Goal: Task Accomplishment & Management: Manage account settings

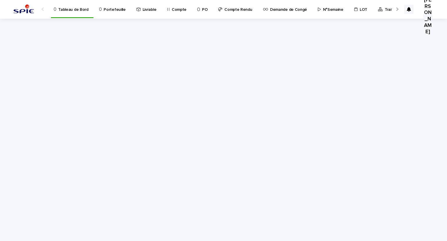
click at [113, 12] on p "Portefeuille" at bounding box center [115, 6] width 22 height 12
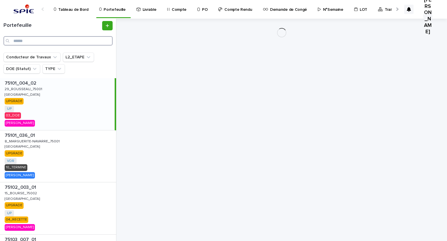
click at [54, 40] on input "Search" at bounding box center [57, 40] width 109 height 9
paste input "**********"
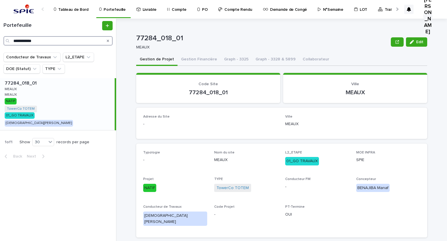
type input "**********"
click at [17, 89] on p "MEAUX" at bounding box center [11, 88] width 13 height 5
click at [186, 57] on button "Gestion Financière" at bounding box center [199, 60] width 43 height 12
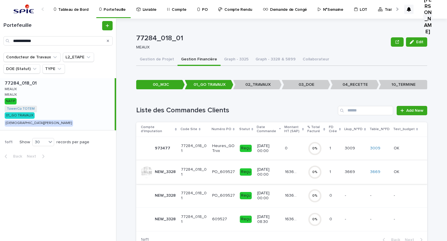
scroll to position [19, 0]
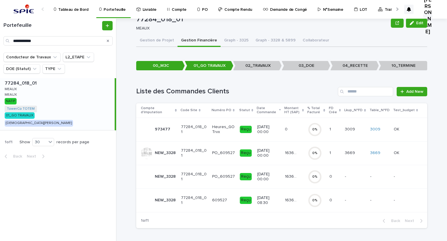
click at [295, 151] on p "16369.46" at bounding box center [292, 152] width 14 height 6
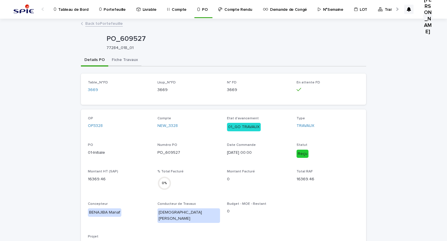
click at [133, 58] on button "Fiche Travaux" at bounding box center [124, 60] width 33 height 12
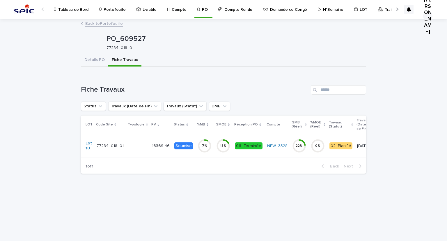
click at [154, 147] on p "16369.46" at bounding box center [161, 145] width 19 height 6
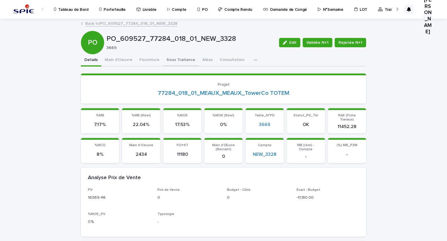
click at [168, 57] on button "Sous Traitance" at bounding box center [181, 60] width 36 height 12
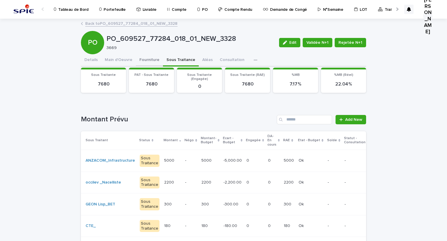
click at [147, 61] on button "Fourniture" at bounding box center [149, 60] width 27 height 12
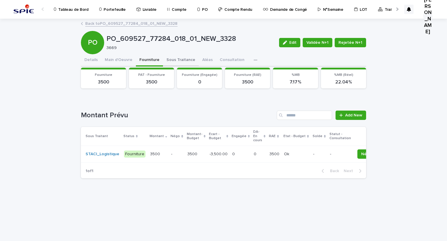
click at [175, 59] on button "Sous Traitance" at bounding box center [181, 60] width 36 height 12
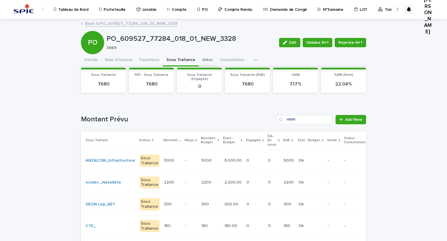
click at [202, 54] on button "Aléas" at bounding box center [207, 60] width 17 height 12
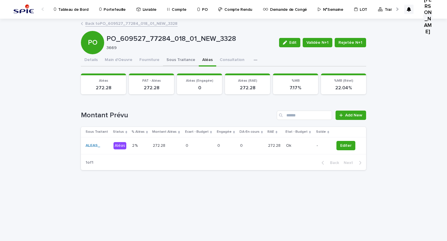
click at [176, 61] on button "Sous Traitance" at bounding box center [181, 60] width 36 height 12
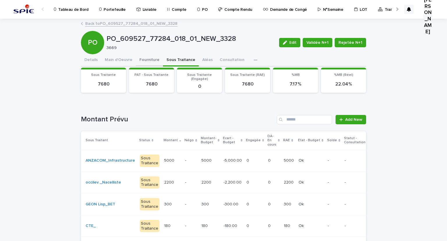
click at [149, 61] on button "Fourniture" at bounding box center [149, 60] width 27 height 12
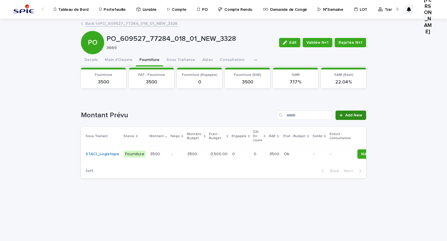
click at [357, 117] on span "Add New" at bounding box center [353, 115] width 17 height 4
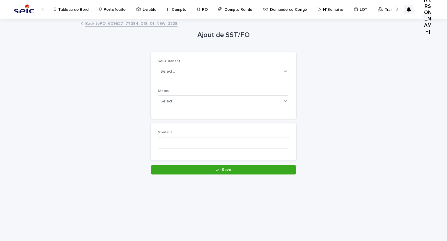
click at [202, 68] on div "Select..." at bounding box center [220, 72] width 124 height 10
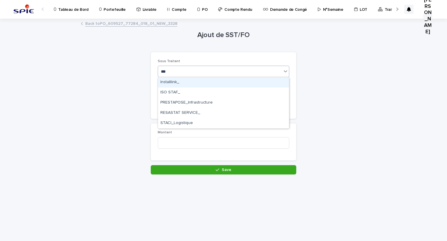
type input "****"
click at [186, 83] on div "STACI_Logistique" at bounding box center [223, 82] width 131 height 10
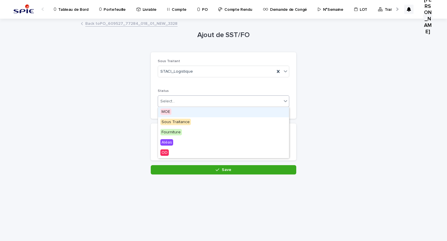
click at [186, 97] on div "Select..." at bounding box center [220, 101] width 124 height 10
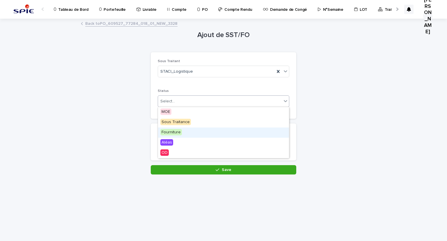
click at [177, 132] on span "Fourniture" at bounding box center [171, 132] width 22 height 6
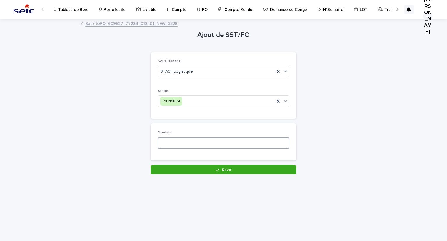
click at [177, 139] on input at bounding box center [224, 143] width 132 height 12
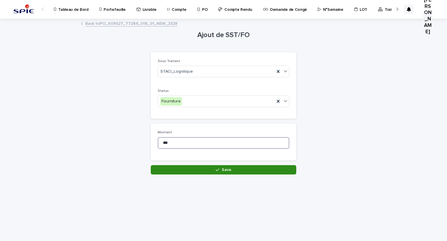
type input "***"
click at [190, 168] on button "Save" at bounding box center [224, 169] width 146 height 9
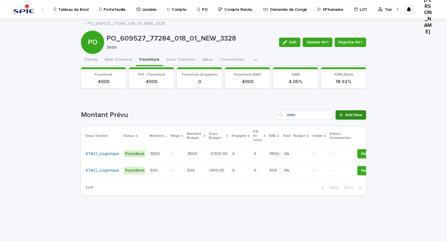
click at [355, 114] on span "Add New" at bounding box center [353, 115] width 17 height 4
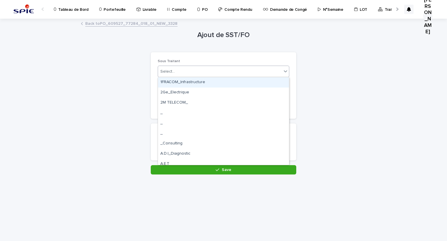
click at [206, 73] on div "Select..." at bounding box center [220, 72] width 124 height 10
type input "****"
click at [197, 85] on div "SODISTREL_Fournisseur" at bounding box center [223, 82] width 131 height 10
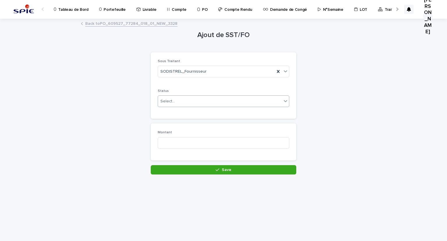
click at [196, 95] on div "Select..." at bounding box center [224, 101] width 132 height 12
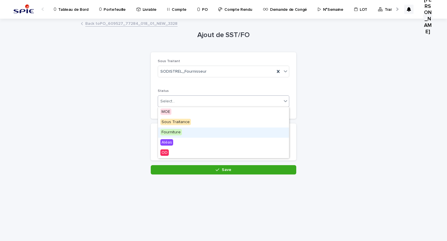
click at [186, 131] on div "Fourniture" at bounding box center [223, 132] width 131 height 10
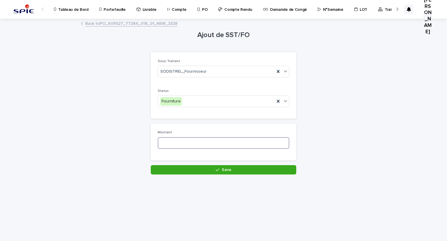
click at [183, 142] on input at bounding box center [224, 143] width 132 height 12
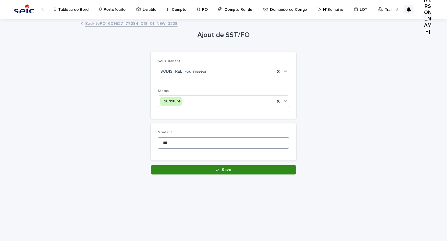
type input "***"
click at [195, 168] on button "Save" at bounding box center [224, 169] width 146 height 9
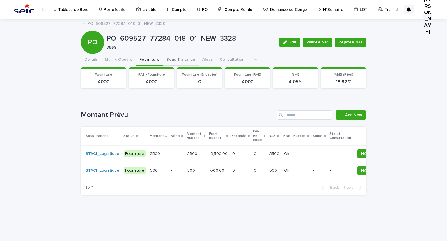
click at [175, 57] on button "Sous Traitance" at bounding box center [181, 60] width 36 height 12
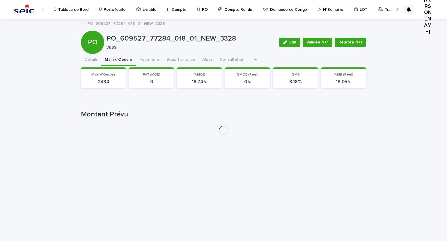
click at [119, 56] on button "Main d'Oeuvre" at bounding box center [118, 60] width 35 height 12
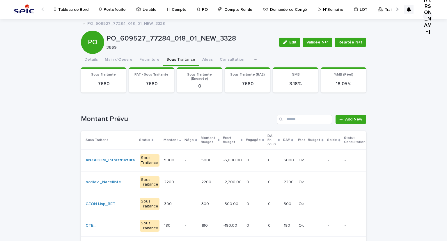
click at [166, 58] on button "Sous Traitance" at bounding box center [181, 60] width 36 height 12
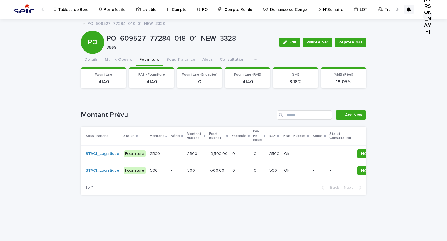
click at [154, 58] on button "Fourniture" at bounding box center [149, 60] width 27 height 12
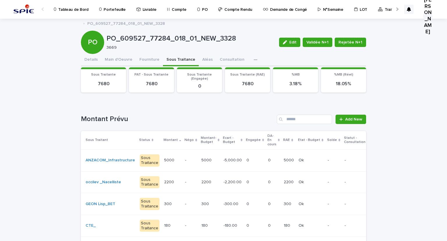
click at [183, 57] on button "Sous Traitance" at bounding box center [181, 60] width 36 height 12
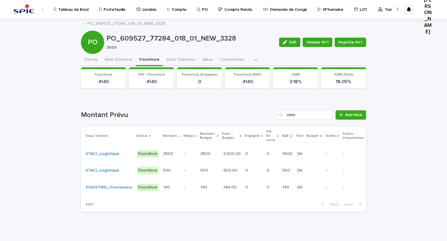
click at [147, 55] on button "Fourniture" at bounding box center [149, 60] width 27 height 12
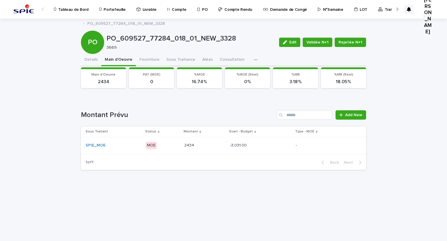
click at [113, 60] on button "Main d'Oeuvre" at bounding box center [118, 60] width 35 height 12
click at [95, 58] on button "Details" at bounding box center [91, 60] width 20 height 12
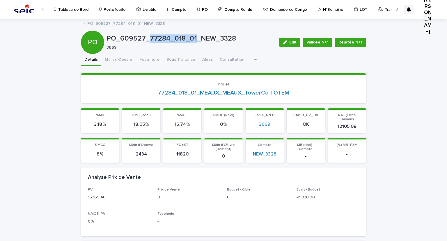
drag, startPoint x: 147, startPoint y: 37, endPoint x: 193, endPoint y: 41, distance: 46.5
click at [193, 41] on p "PO_609527_77284_018_01_NEW_3328" at bounding box center [191, 38] width 168 height 8
copy p "77284_018_01"
click at [165, 45] on p "3669" at bounding box center [190, 47] width 166 height 5
click at [174, 56] on button "Sous Traitance" at bounding box center [181, 60] width 36 height 12
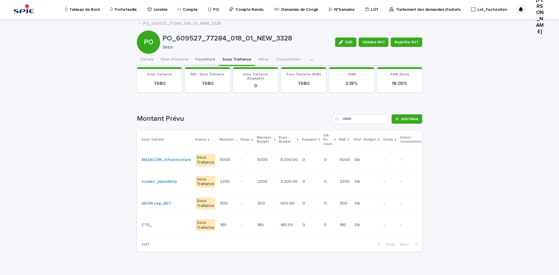
click at [203, 57] on button "Fourniture" at bounding box center [205, 60] width 27 height 12
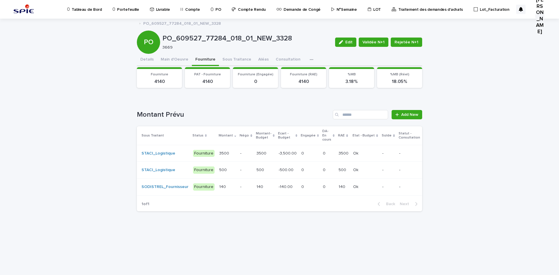
click at [118, 6] on p "Portefeuille" at bounding box center [128, 6] width 22 height 12
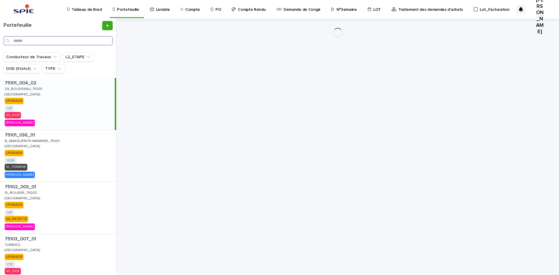
click at [36, 40] on input "Search" at bounding box center [57, 40] width 109 height 9
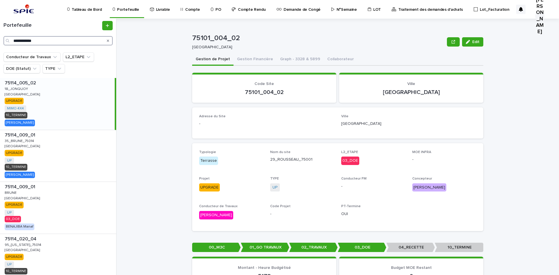
type input "**********"
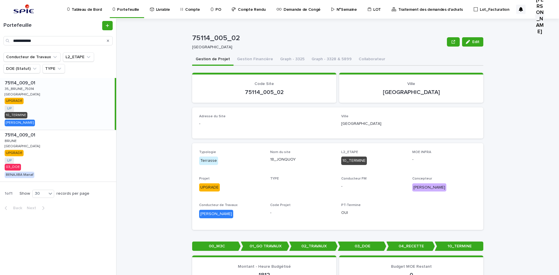
drag, startPoint x: 22, startPoint y: 132, endPoint x: 186, endPoint y: 198, distance: 176.3
click at [22, 133] on p "75114_009_01" at bounding box center [21, 134] width 32 height 7
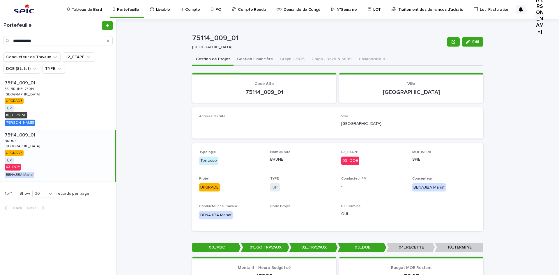
click at [255, 57] on button "Gestion Financière" at bounding box center [255, 60] width 43 height 12
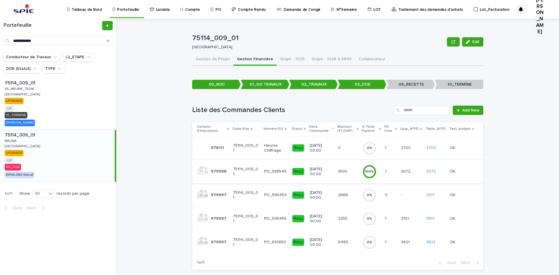
scroll to position [8, 0]
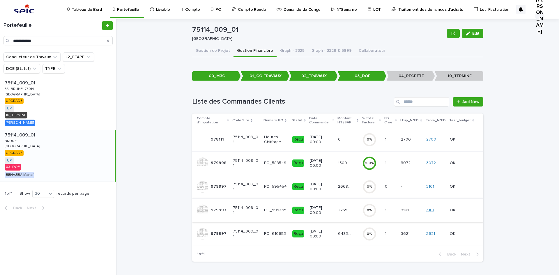
click at [432, 211] on link "3101" at bounding box center [430, 210] width 8 height 5
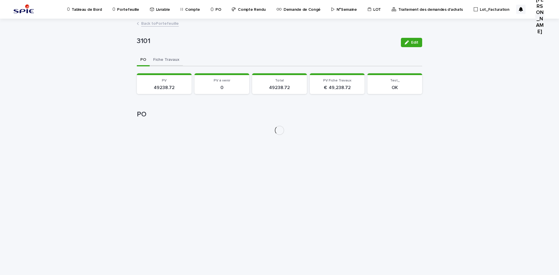
click at [159, 57] on button "Fiche Travaux" at bounding box center [166, 60] width 33 height 12
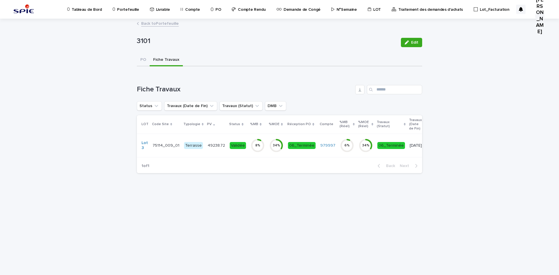
click at [169, 151] on td "75114_009_01 75114_009_01" at bounding box center [165, 146] width 31 height 24
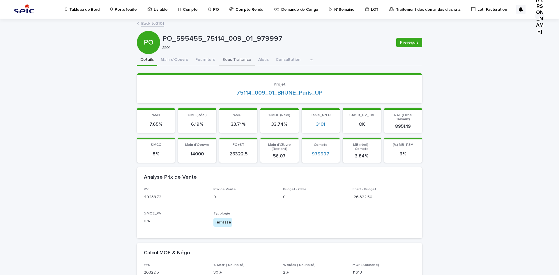
click at [224, 60] on button "Sous Traitance" at bounding box center [237, 60] width 36 height 12
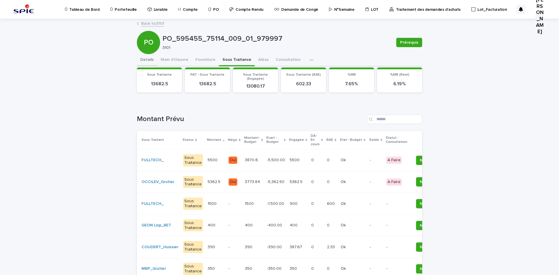
click at [152, 59] on button "Details" at bounding box center [147, 60] width 20 height 12
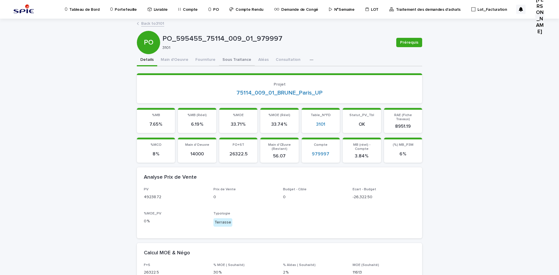
click at [245, 58] on button "Sous Traitance" at bounding box center [237, 60] width 36 height 12
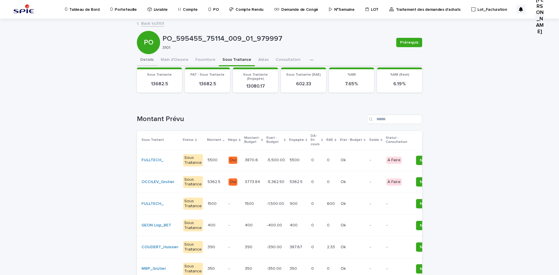
click at [137, 60] on button "Details" at bounding box center [147, 60] width 20 height 12
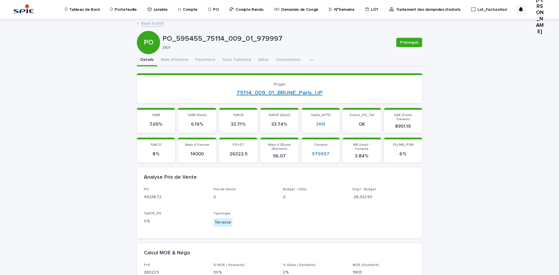
click at [255, 91] on link "75114_009_01_BRUNE_Paris_UP" at bounding box center [279, 92] width 86 height 7
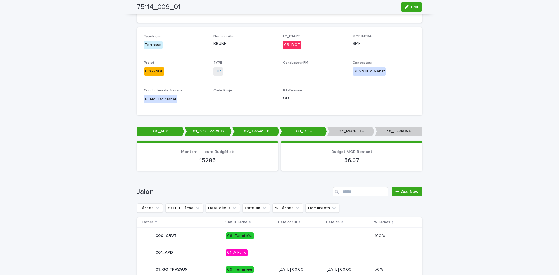
scroll to position [262, 0]
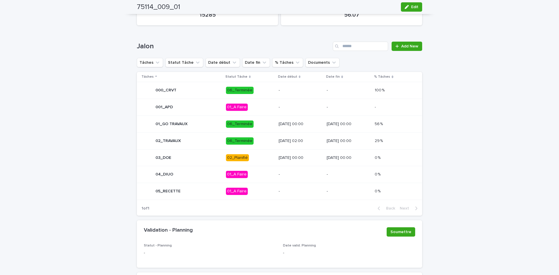
click at [246, 159] on p "02_Planifié" at bounding box center [250, 157] width 48 height 7
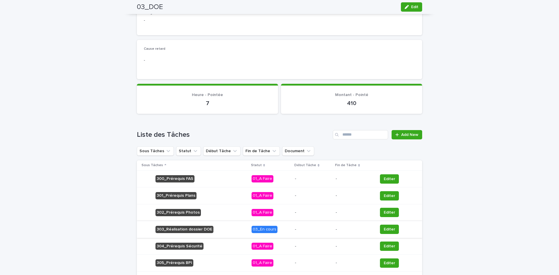
scroll to position [262, 0]
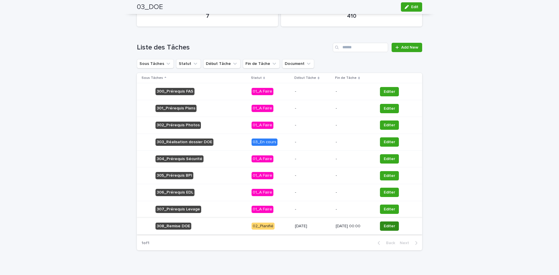
click at [389, 228] on span "Editer" at bounding box center [389, 226] width 11 height 6
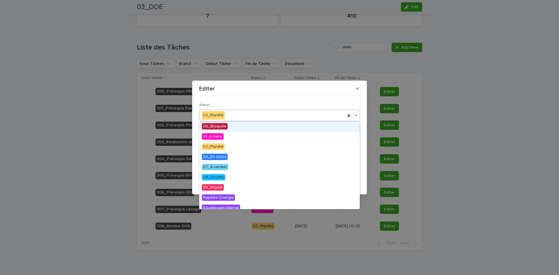
click at [243, 120] on div "02_Planifié" at bounding box center [272, 116] width 146 height 10
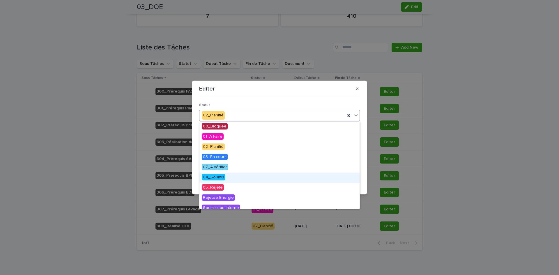
click at [220, 176] on span "04_Soumis" at bounding box center [214, 177] width 24 height 6
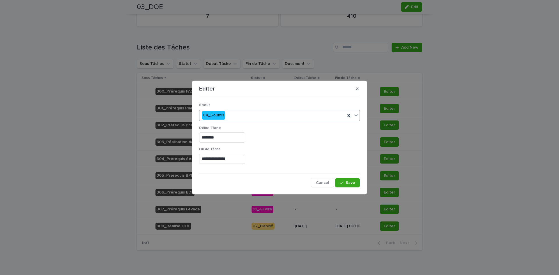
click at [225, 131] on div "Début Tâche ********" at bounding box center [279, 136] width 161 height 21
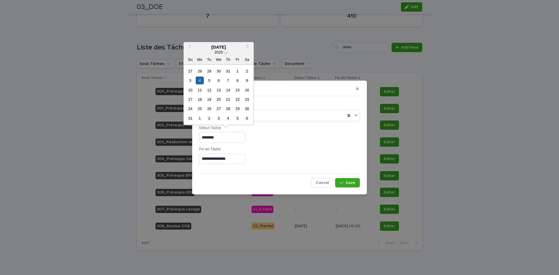
click at [224, 136] on input "********" at bounding box center [222, 138] width 46 height 10
click at [246, 48] on button "Next Month" at bounding box center [248, 47] width 9 height 9
click at [217, 90] on div "17" at bounding box center [219, 90] width 8 height 8
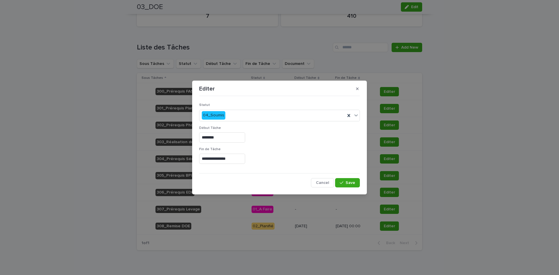
type input "*********"
click at [234, 162] on input "**********" at bounding box center [222, 159] width 46 height 10
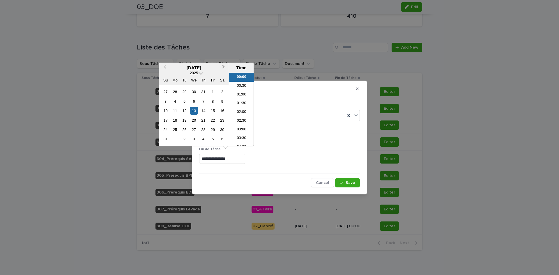
click at [224, 65] on button "Next Month" at bounding box center [224, 67] width 9 height 9
click at [192, 113] on div "17" at bounding box center [194, 111] width 8 height 8
type input "**********"
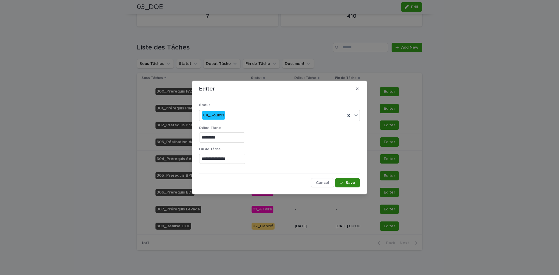
drag, startPoint x: 356, startPoint y: 182, endPoint x: 318, endPoint y: 172, distance: 39.2
click at [356, 182] on button "Save" at bounding box center [347, 182] width 25 height 9
click at [447, 145] on div "**********" at bounding box center [279, 137] width 559 height 275
click at [276, 167] on div "**********" at bounding box center [279, 157] width 161 height 21
click at [355, 90] on button "button" at bounding box center [358, 88] width 10 height 9
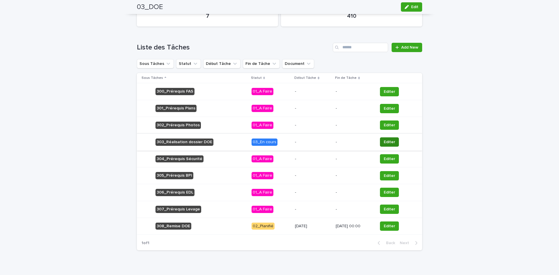
click at [385, 142] on span "Editer" at bounding box center [389, 142] width 11 height 6
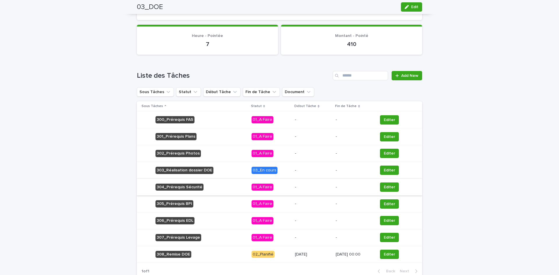
scroll to position [263, 0]
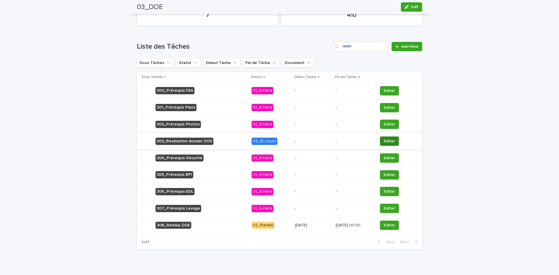
click at [382, 143] on button "Editer" at bounding box center [389, 141] width 19 height 9
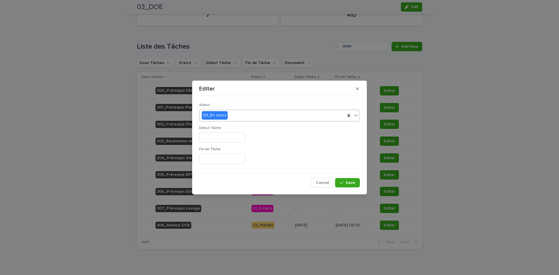
click at [250, 118] on div "03_En cours" at bounding box center [272, 116] width 146 height 10
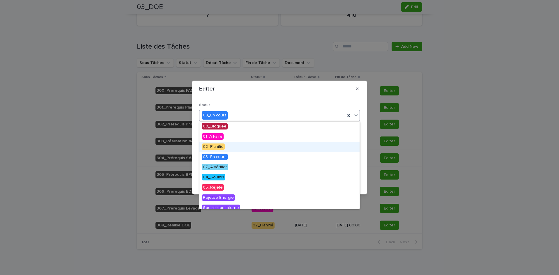
scroll to position [29, 0]
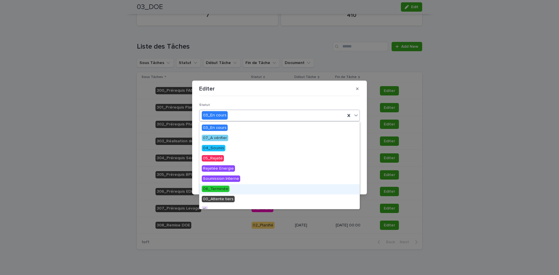
click at [227, 189] on span "06_Terminée" at bounding box center [216, 189] width 28 height 6
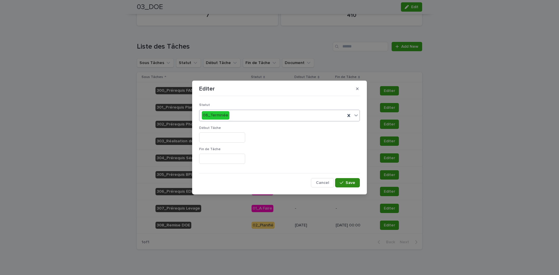
click at [338, 184] on button "Save" at bounding box center [347, 182] width 25 height 9
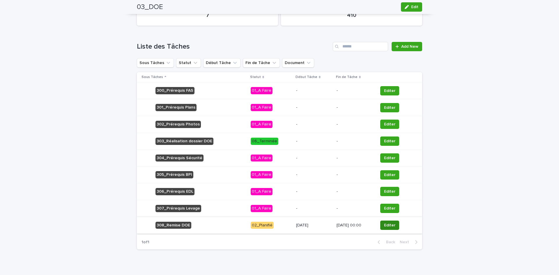
click at [393, 226] on span "Editer" at bounding box center [389, 225] width 11 height 6
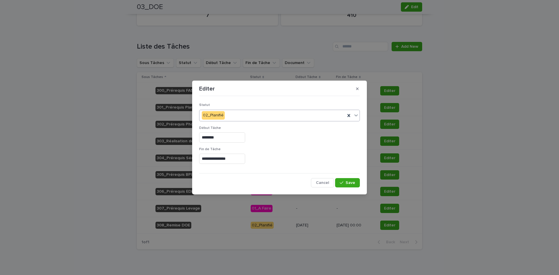
click at [237, 114] on div "02_Planifié" at bounding box center [272, 116] width 146 height 10
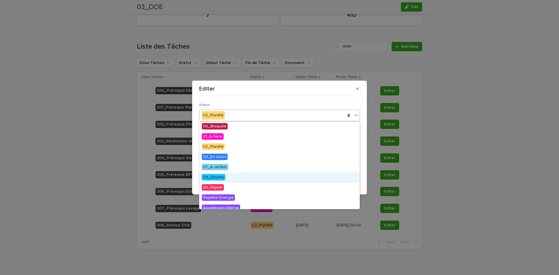
click at [218, 176] on span "04_Soumis" at bounding box center [214, 177] width 24 height 6
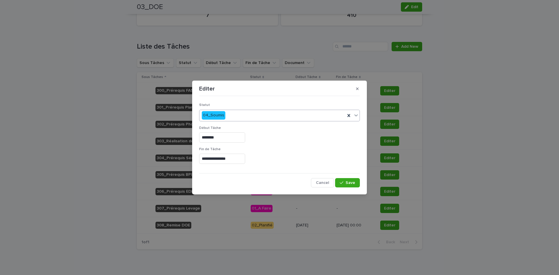
click at [218, 137] on input "********" at bounding box center [222, 138] width 46 height 10
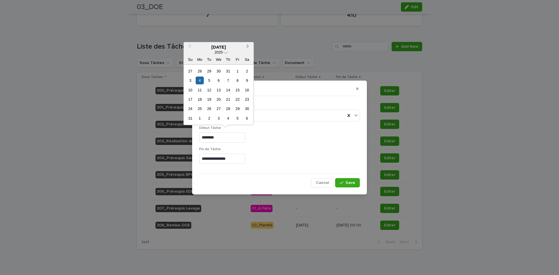
click at [252, 44] on button "Next Month" at bounding box center [248, 47] width 9 height 9
click at [249, 44] on button "Next Month" at bounding box center [248, 47] width 9 height 9
click at [187, 47] on button "Previous Month" at bounding box center [188, 47] width 9 height 9
click at [219, 93] on div "17" at bounding box center [219, 90] width 8 height 8
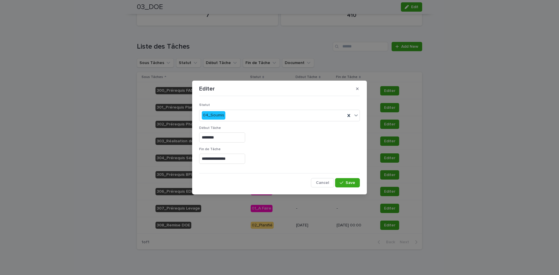
type input "*********"
click at [243, 163] on input "**********" at bounding box center [222, 159] width 46 height 10
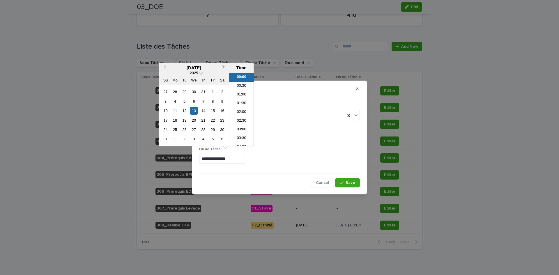
click at [220, 65] on button "Next Month" at bounding box center [224, 67] width 9 height 9
click at [192, 110] on div "17" at bounding box center [194, 111] width 8 height 8
type input "**********"
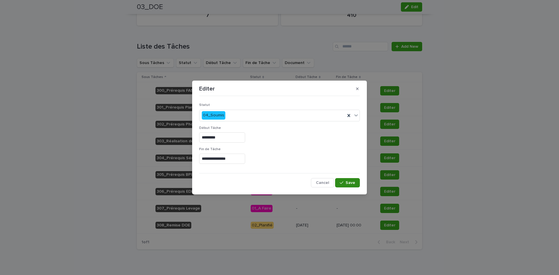
click at [353, 182] on span "Save" at bounding box center [351, 183] width 10 height 4
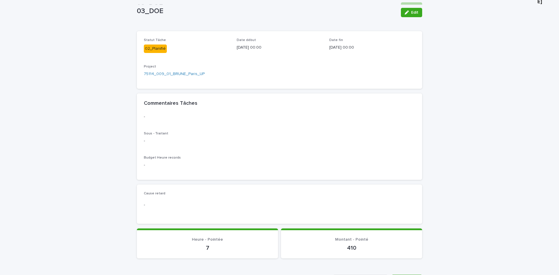
scroll to position [0, 0]
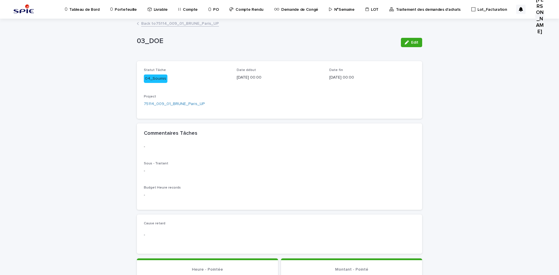
click at [174, 99] on div "Project 75114_009_01_BRUNE_Paris_UP" at bounding box center [187, 103] width 86 height 17
click at [165, 106] on link "75114_009_01_BRUNE_Paris_UP" at bounding box center [174, 104] width 61 height 6
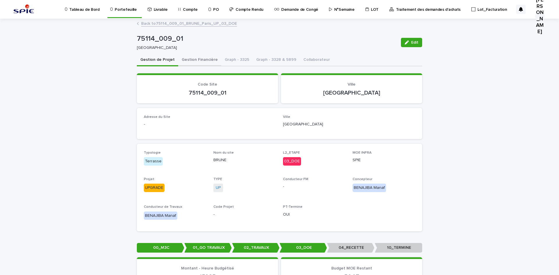
click at [191, 59] on button "Gestion Financière" at bounding box center [199, 60] width 43 height 12
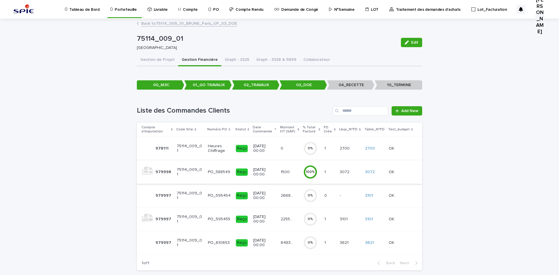
scroll to position [29, 0]
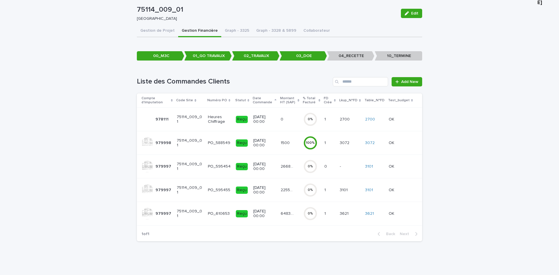
click at [285, 214] on p "6483.77" at bounding box center [288, 213] width 14 height 6
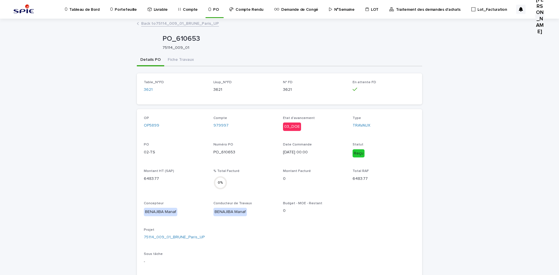
click at [176, 40] on p "PO_610653" at bounding box center [291, 39] width 257 height 8
copy p "PO_610653"
click at [119, 10] on p "Portefeuille" at bounding box center [126, 6] width 22 height 12
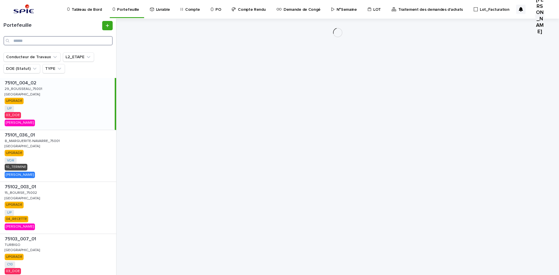
click at [36, 43] on input "Search" at bounding box center [57, 40] width 109 height 9
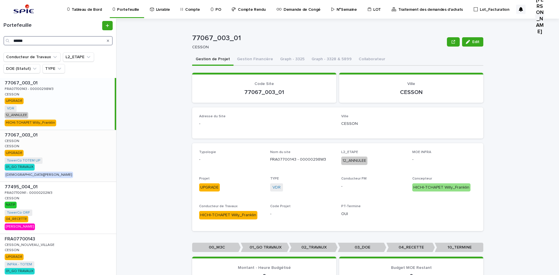
type input "******"
click at [18, 139] on p "CESSON" at bounding box center [13, 140] width 16 height 5
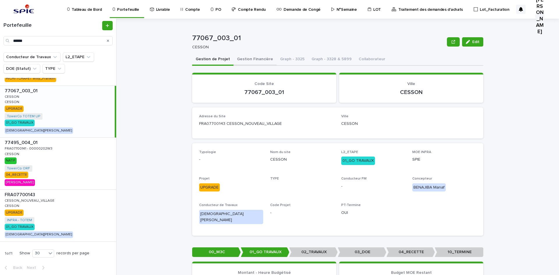
click at [246, 61] on button "Gestion Financière" at bounding box center [255, 60] width 43 height 12
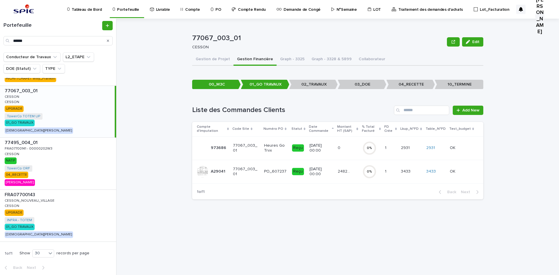
click at [342, 175] on div "24824.26 24824.26" at bounding box center [348, 172] width 20 height 10
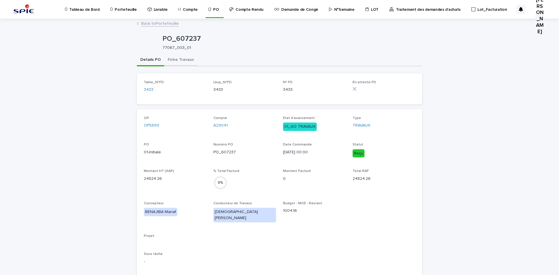
click at [177, 59] on button "Fiche Travaux" at bounding box center [180, 60] width 33 height 12
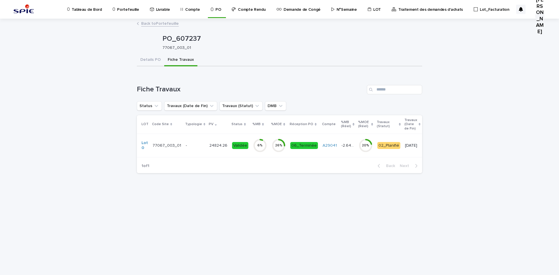
click at [192, 153] on td "-" at bounding box center [195, 146] width 24 height 24
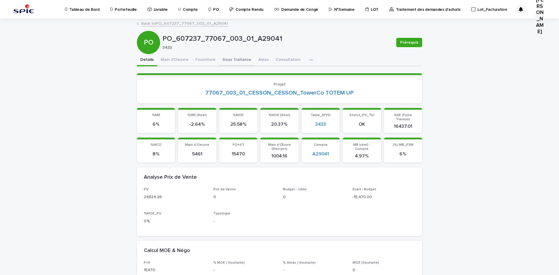
click at [219, 59] on button "Sous Traitance" at bounding box center [237, 60] width 36 height 12
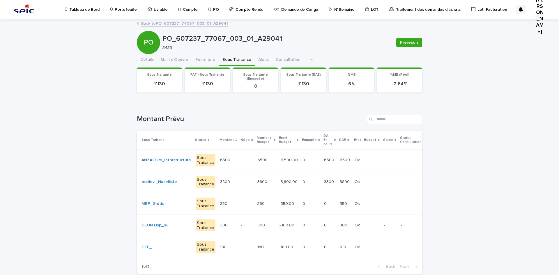
scroll to position [29, 0]
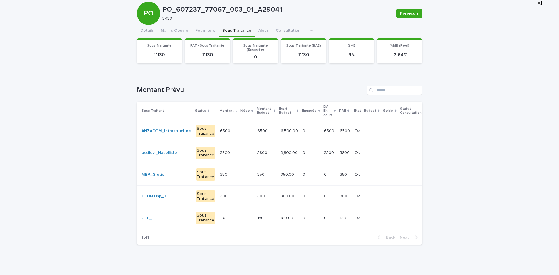
click at [241, 151] on p "-" at bounding box center [246, 153] width 11 height 5
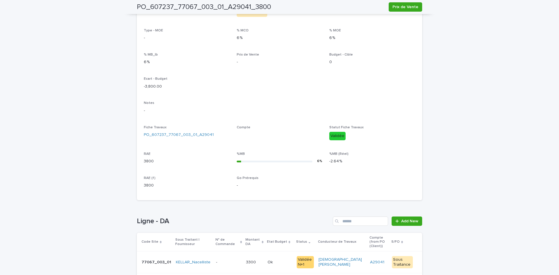
scroll to position [135, 0]
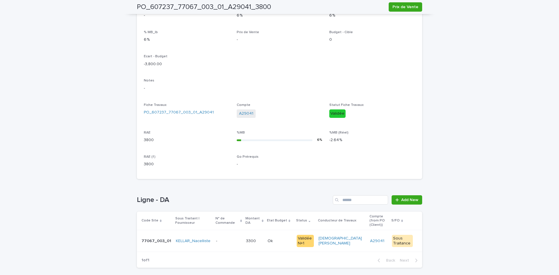
click at [144, 238] on p "77067_003_01" at bounding box center [157, 241] width 31 height 6
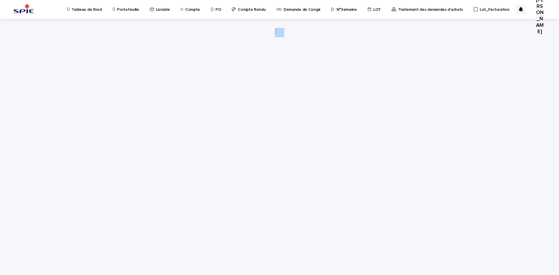
click at [144, 238] on div "Loading... Saving… Loading... Saving…" at bounding box center [279, 140] width 291 height 242
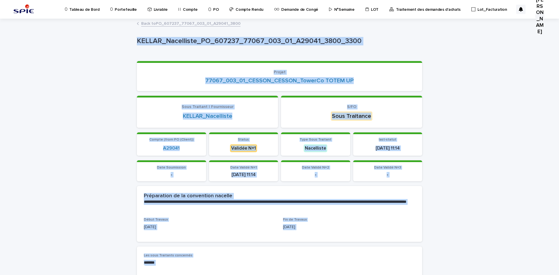
click at [164, 65] on section "Projet 77067_003_01_CESSON_CESSON_TowerCo TOTEM UP" at bounding box center [279, 76] width 285 height 30
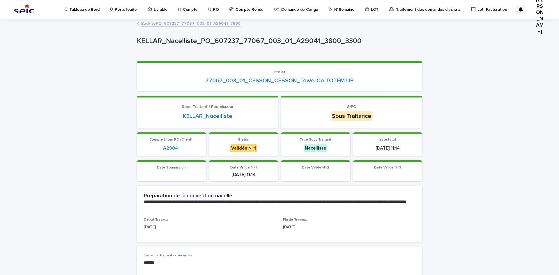
click at [241, 38] on p "KELLAR_Nacelliste_PO_607237_77067_003_01_A29041_3800_3300" at bounding box center [278, 41] width 283 height 8
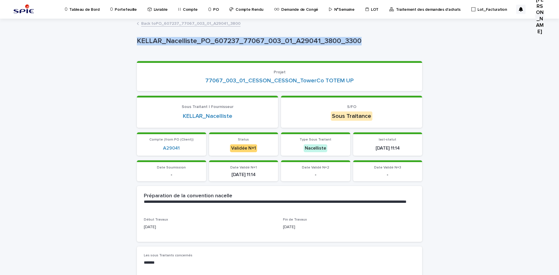
drag, startPoint x: 241, startPoint y: 38, endPoint x: 258, endPoint y: 38, distance: 17.8
click at [258, 38] on p "KELLAR_Nacelliste_PO_607237_77067_003_01_A29041_3800_3300" at bounding box center [278, 41] width 283 height 8
click at [282, 38] on p "KELLAR_Nacelliste_PO_607237_77067_003_01_A29041_3800_3300" at bounding box center [278, 41] width 283 height 8
drag, startPoint x: 287, startPoint y: 39, endPoint x: 240, endPoint y: 42, distance: 47.6
click at [240, 42] on p "KELLAR_Nacelliste_PO_607237_77067_003_01_A29041_3800_3300" at bounding box center [278, 41] width 283 height 8
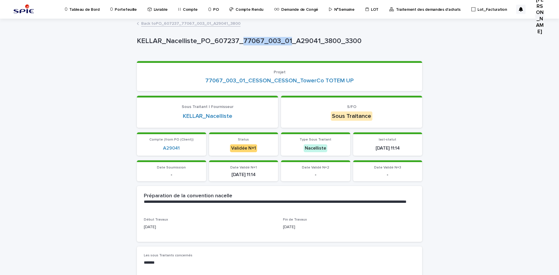
copy p "77067_003_01"
